Goal: Book appointment/travel/reservation

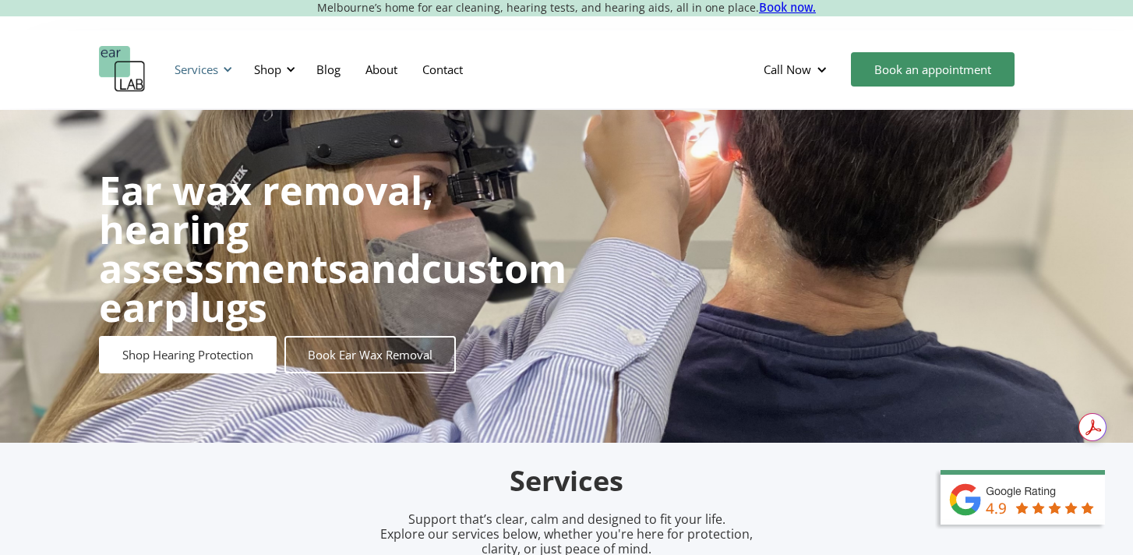
click at [233, 67] on div at bounding box center [227, 69] width 11 height 11
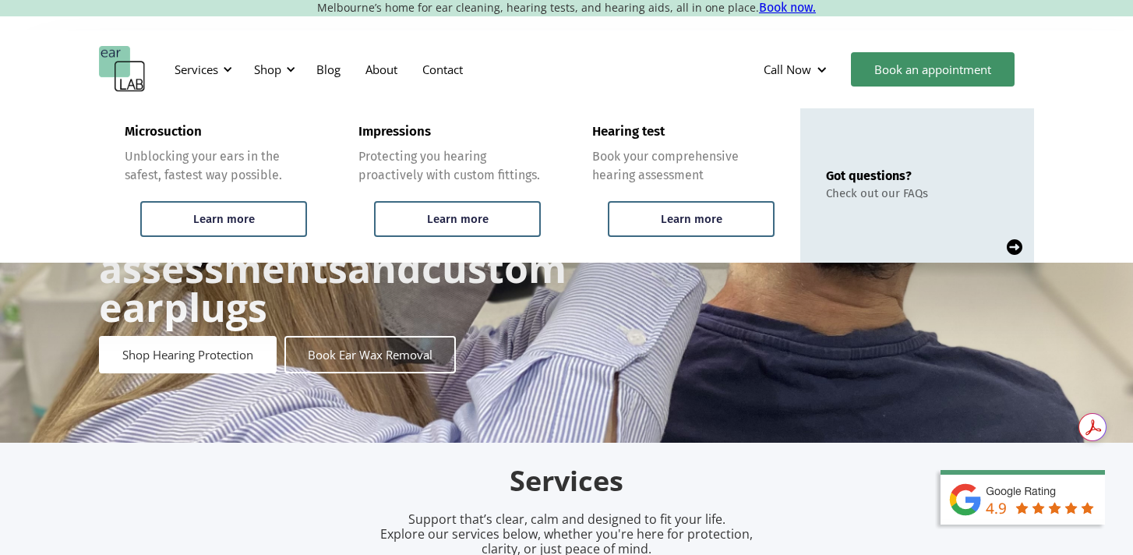
click at [563, 72] on div "Services Microsuction Unblocking your ears in the safest, fastest way possible.…" at bounding box center [566, 69] width 935 height 47
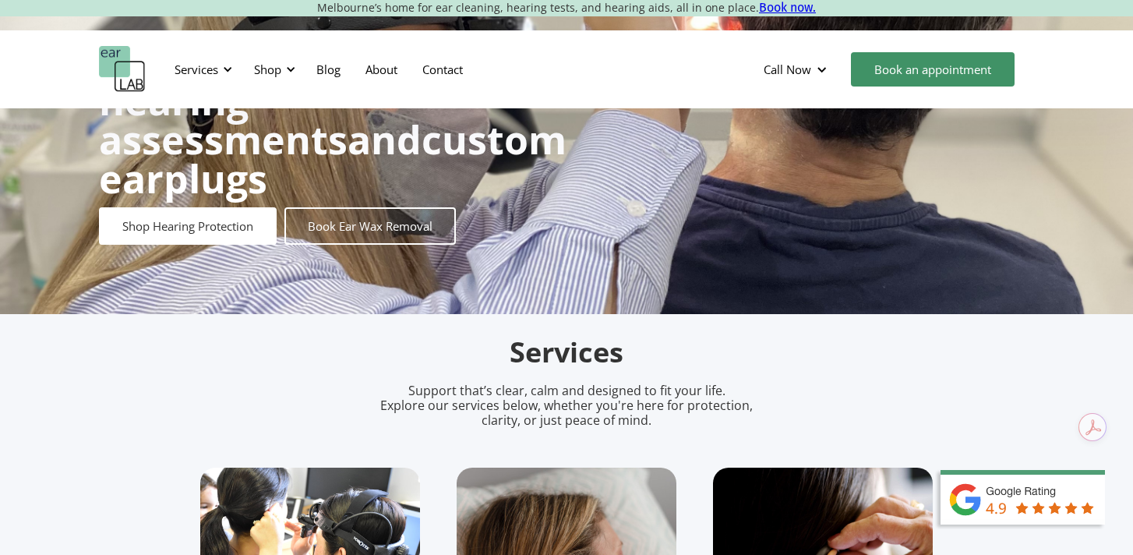
scroll to position [137, 0]
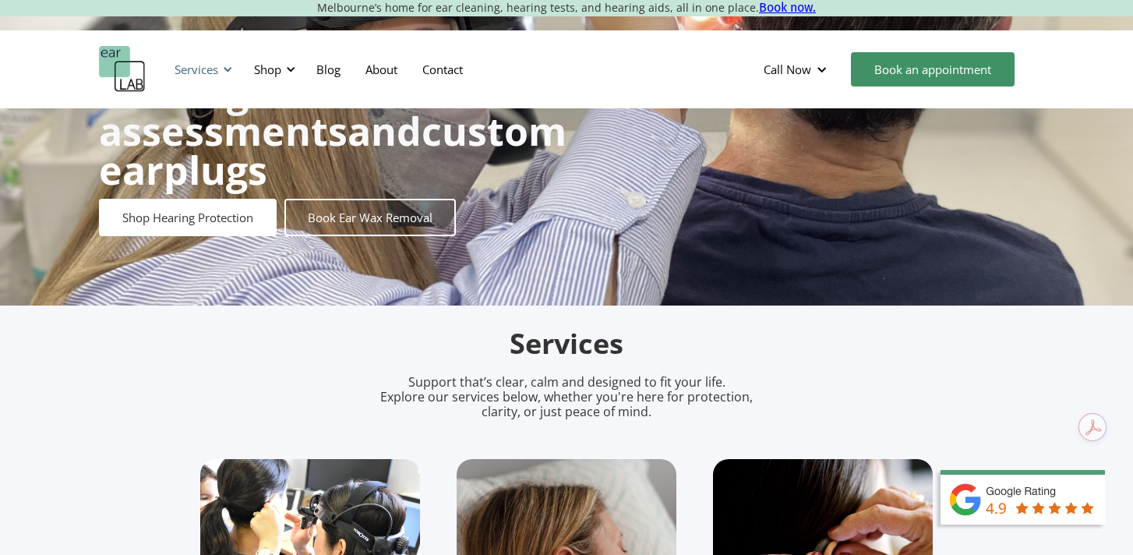
click at [235, 65] on div "Services" at bounding box center [201, 69] width 72 height 47
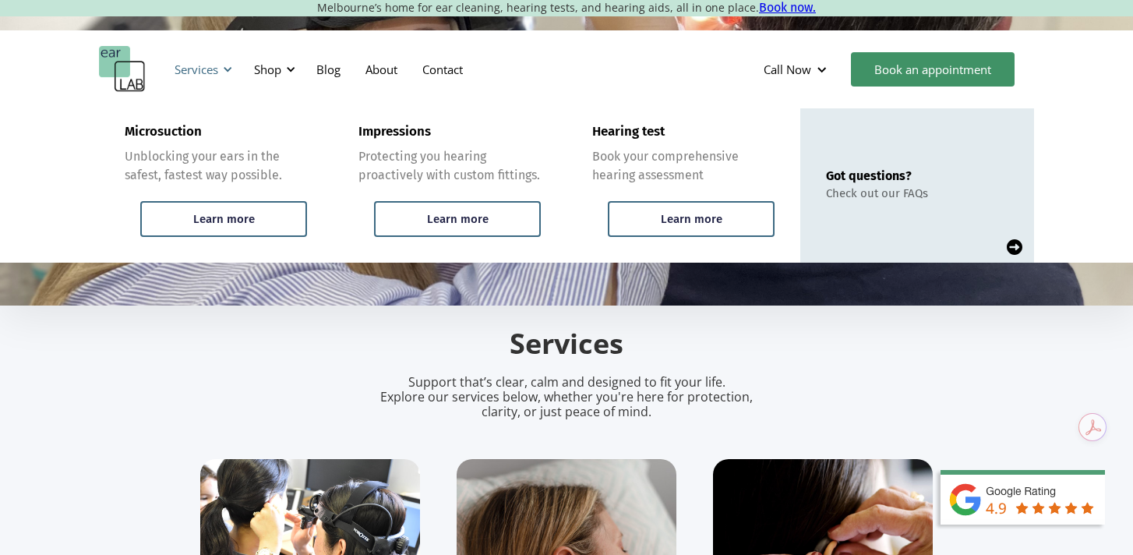
click at [231, 71] on div at bounding box center [227, 69] width 11 height 11
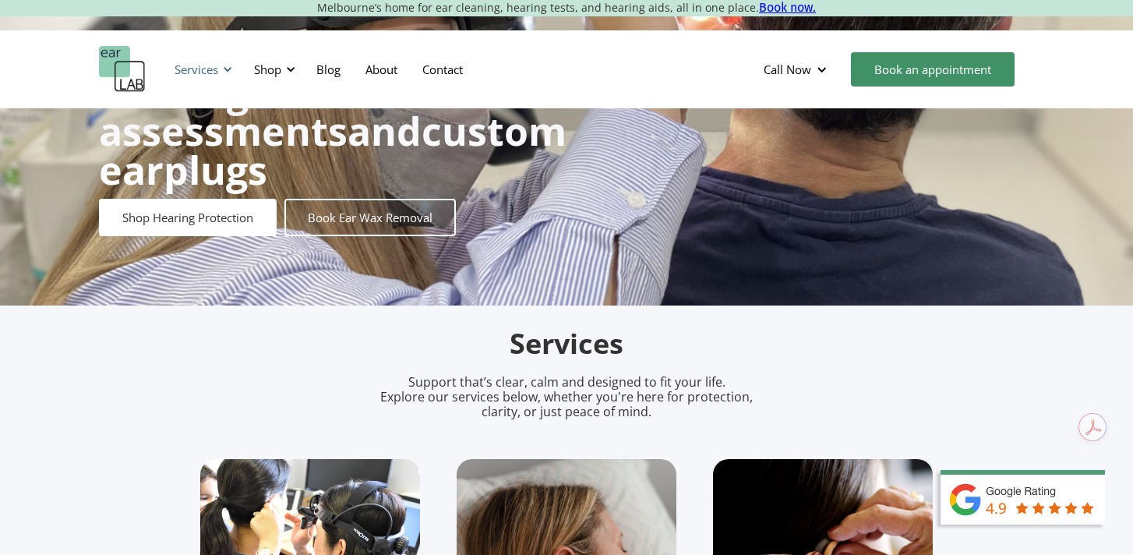
click at [220, 63] on div "Services" at bounding box center [201, 69] width 72 height 47
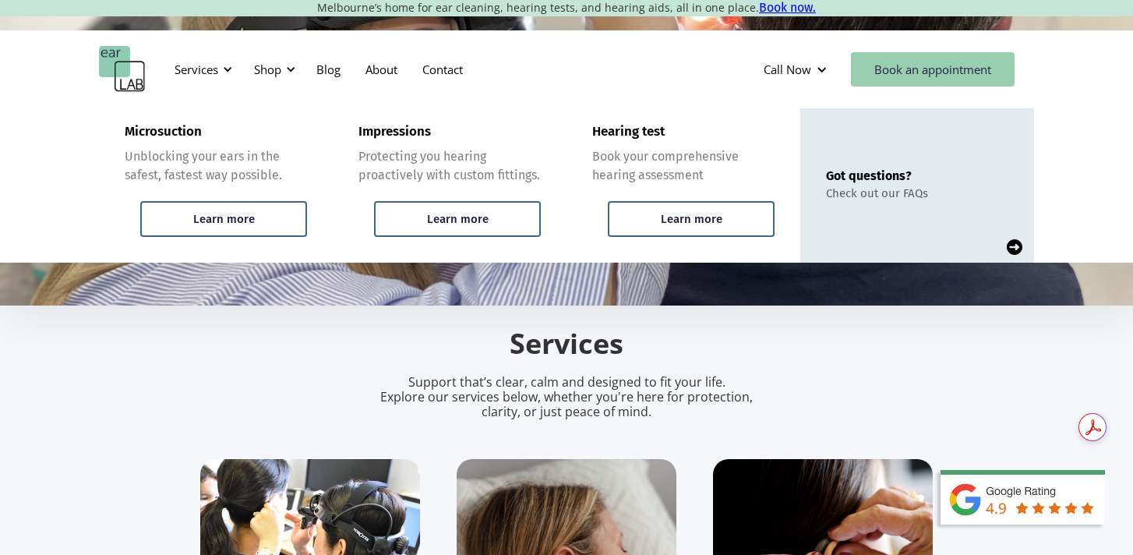
click at [969, 80] on link "Book an appointment" at bounding box center [933, 69] width 164 height 34
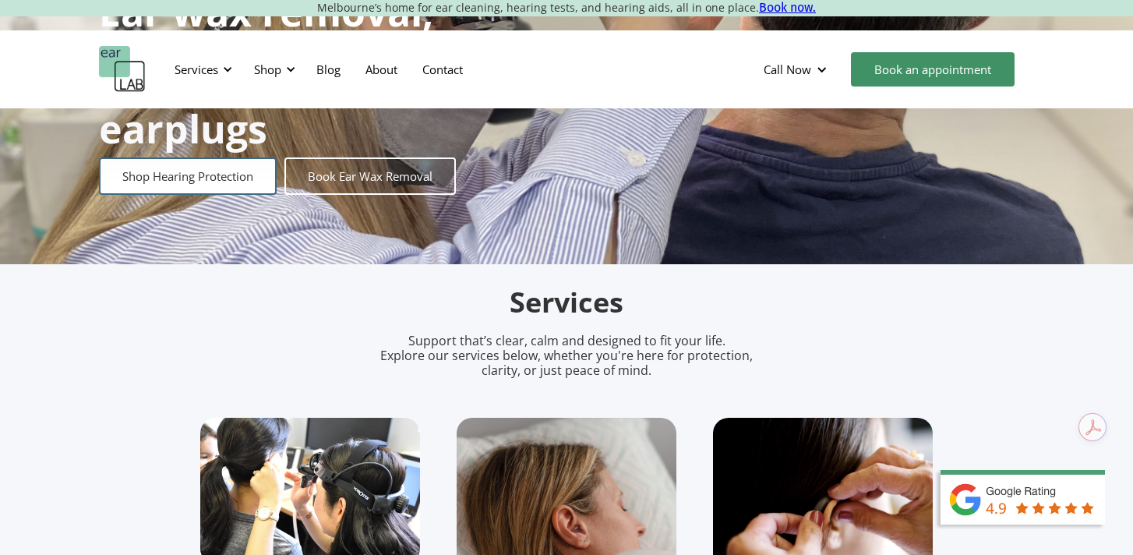
scroll to position [175, 0]
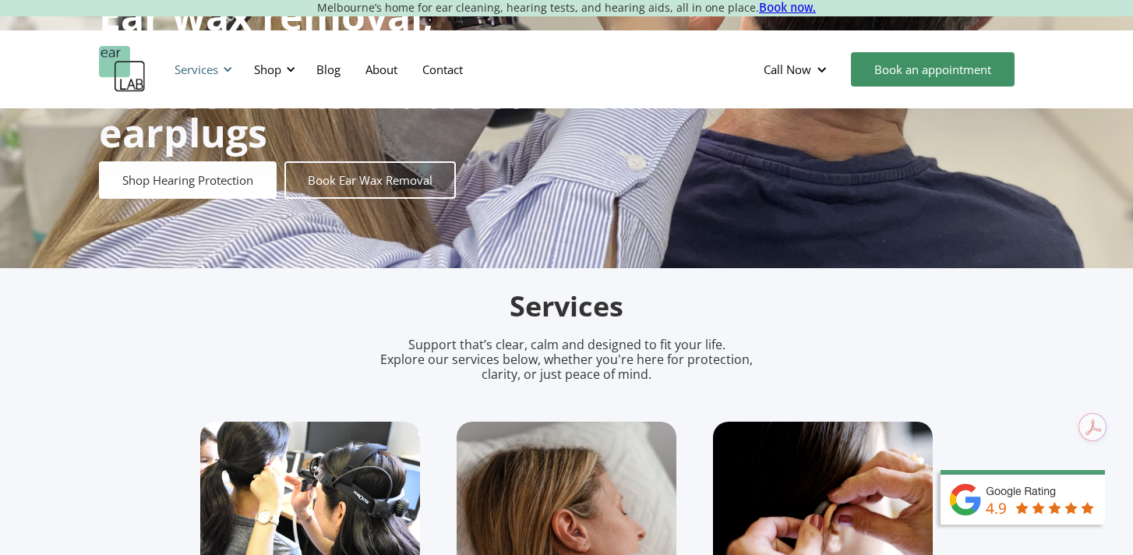
click at [229, 66] on div at bounding box center [227, 69] width 11 height 11
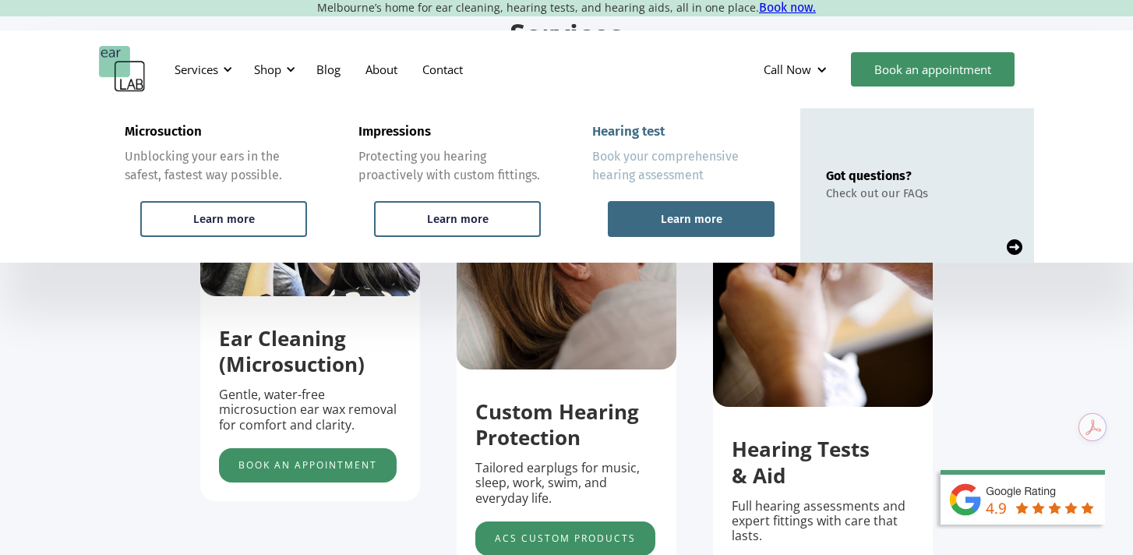
scroll to position [616, 0]
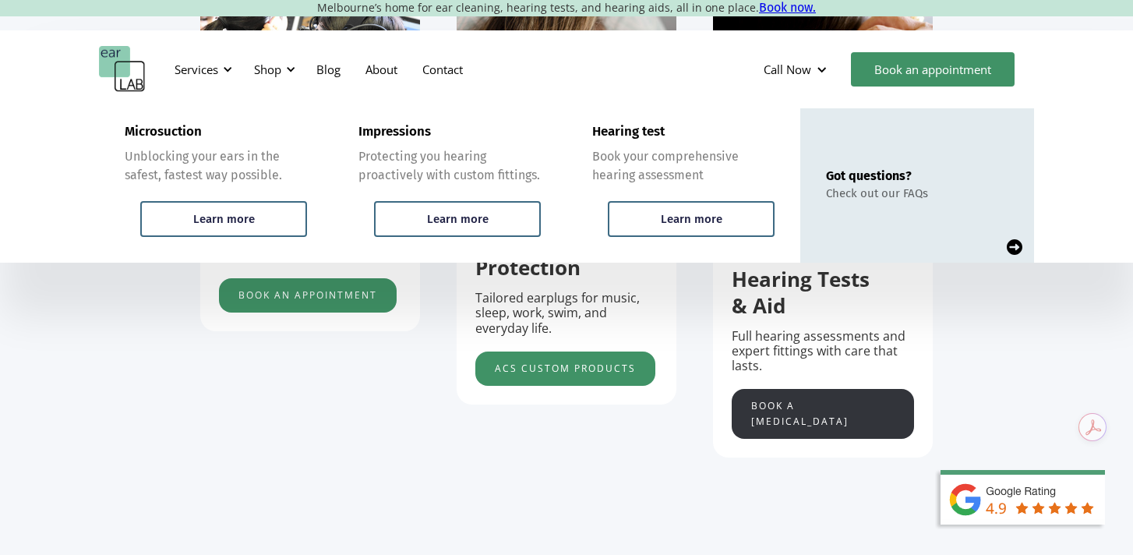
click at [783, 415] on link "Book a [MEDICAL_DATA]" at bounding box center [823, 414] width 182 height 50
